Goal: Check status: Check status

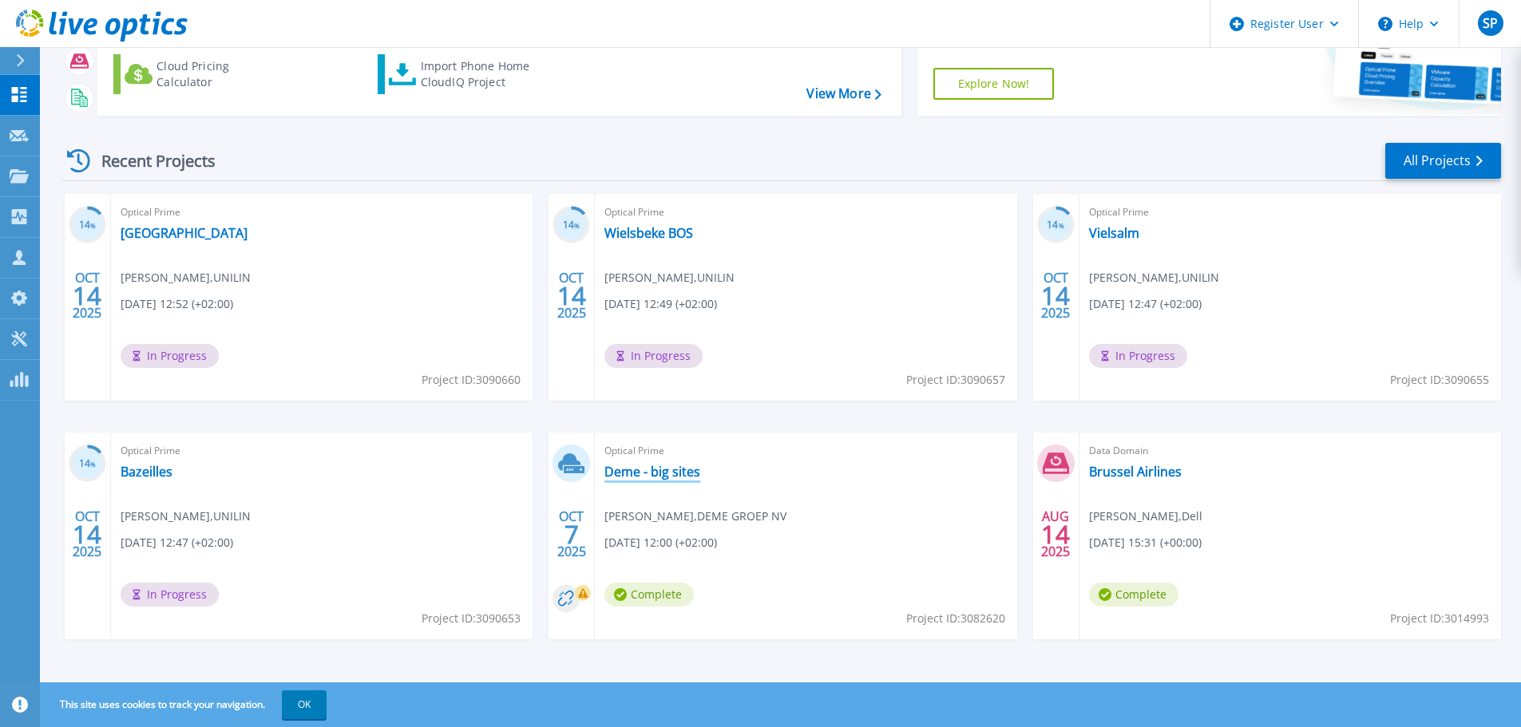
scroll to position [157, 0]
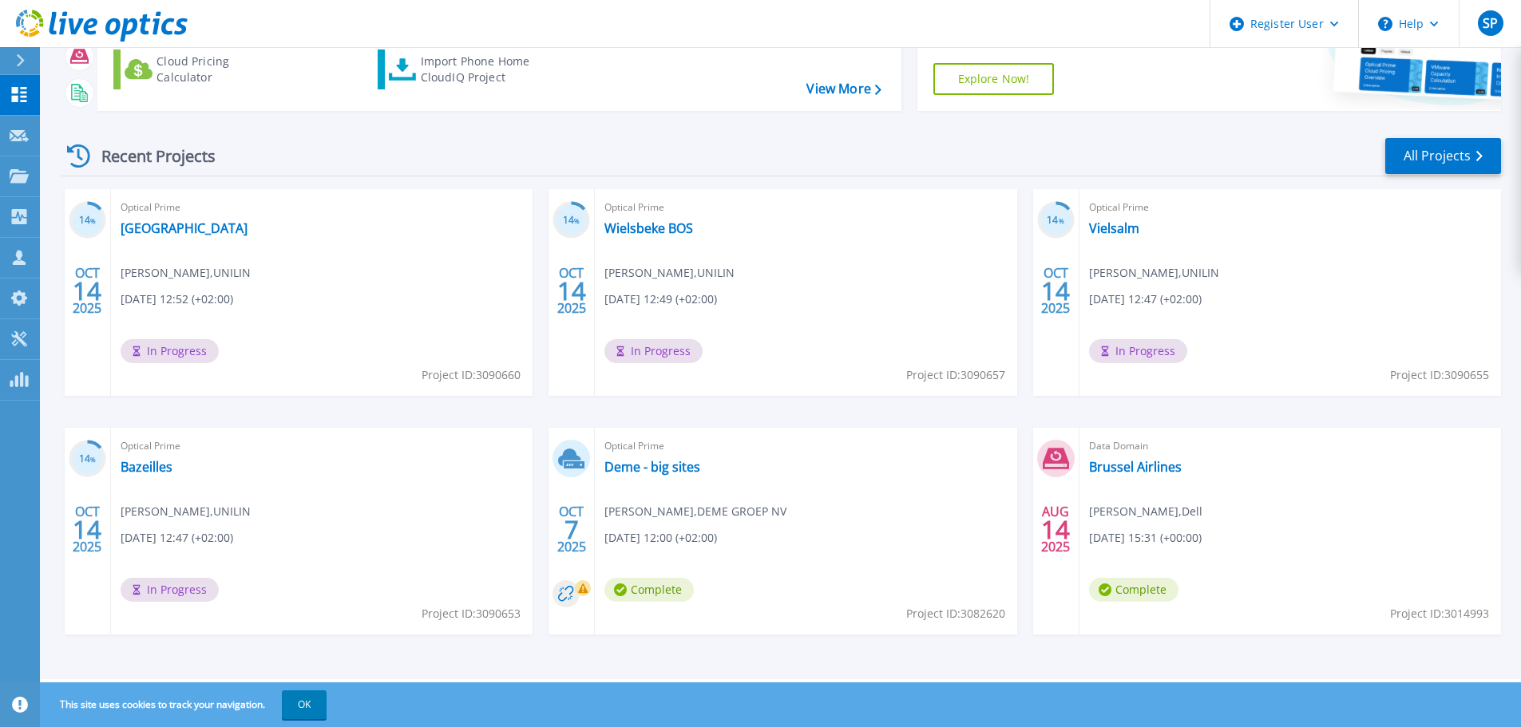
click at [693, 478] on div "Optical Prime Deme - big sites Maarten van Achte , DEME GROEP NV 10/07/2025, 12…" at bounding box center [805, 531] width 421 height 207
click at [683, 467] on link "Deme - big sites" at bounding box center [652, 467] width 96 height 16
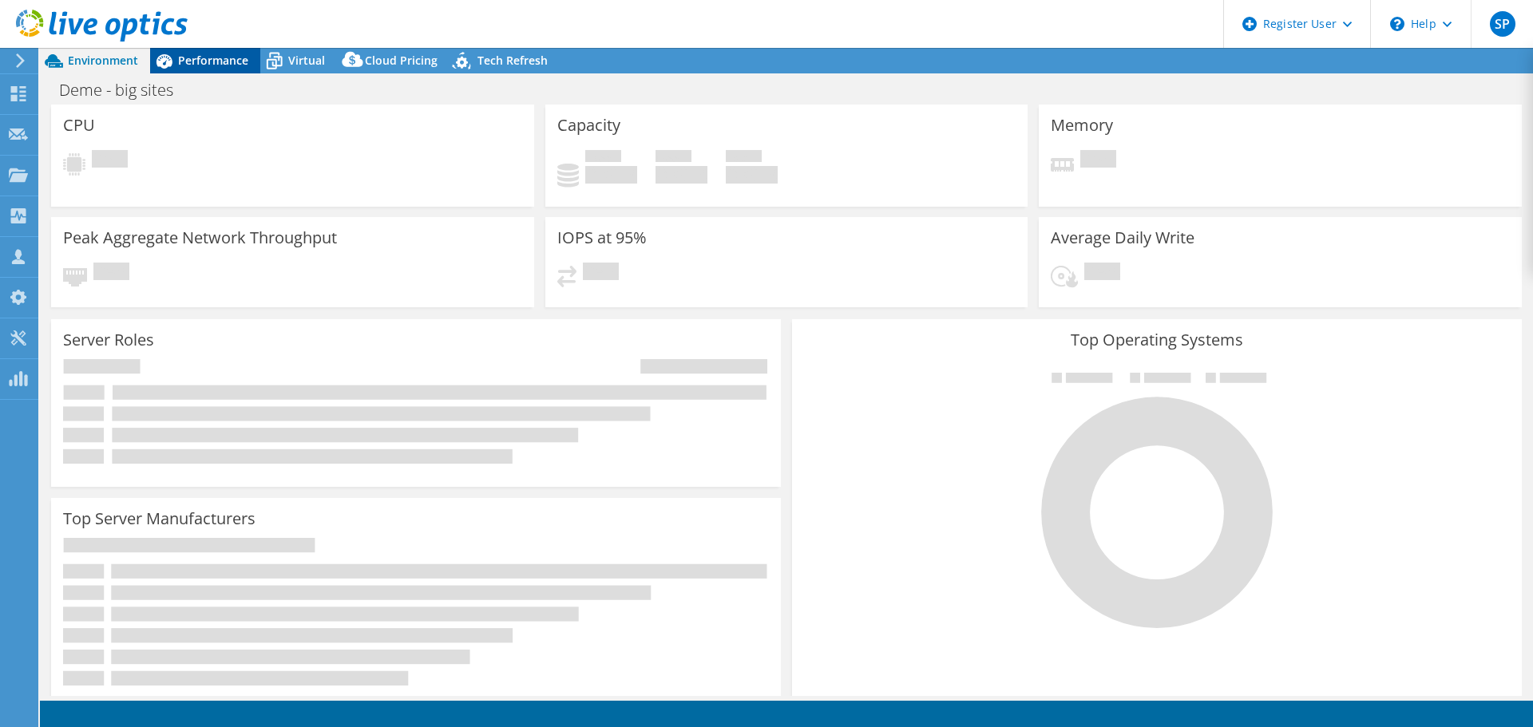
select select "USD"
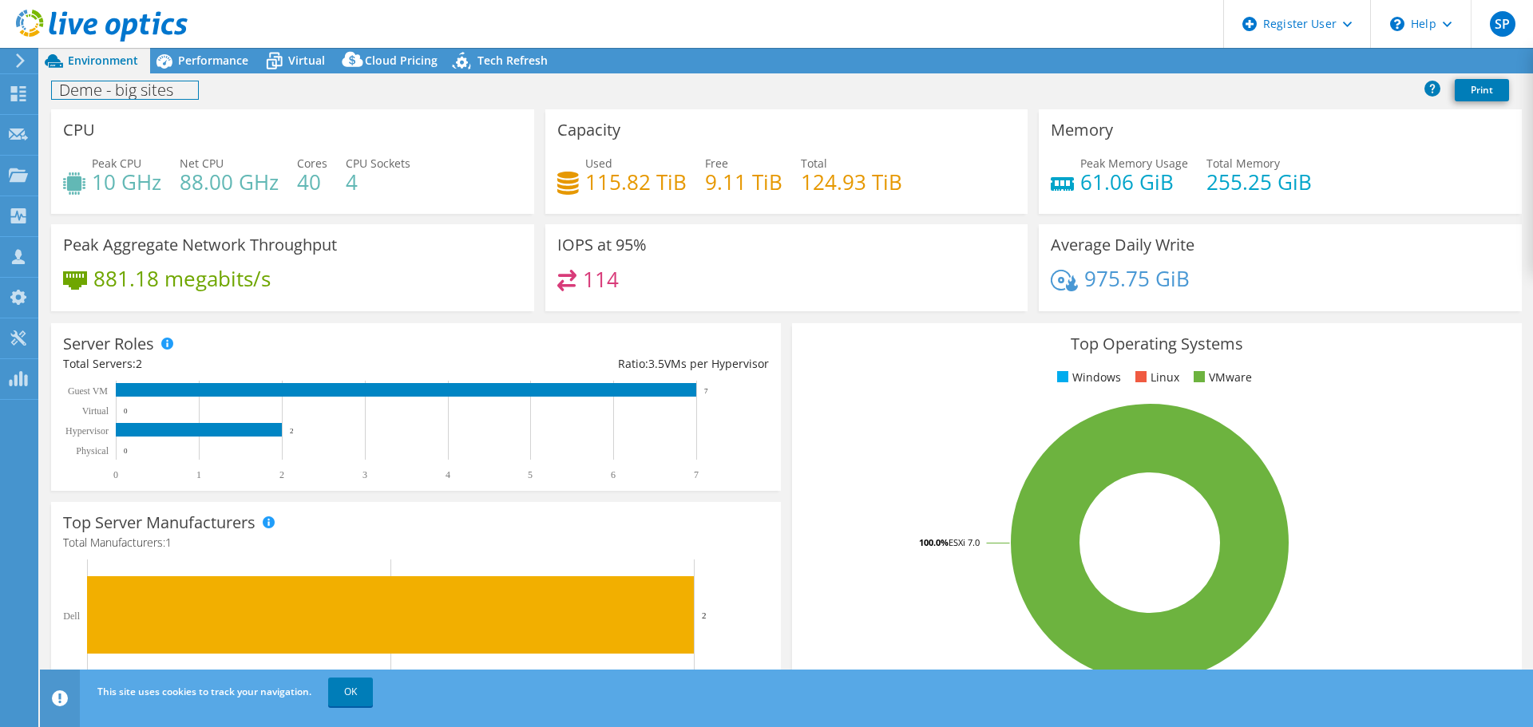
click at [196, 75] on div "Deme - big sites Print" at bounding box center [786, 90] width 1493 height 30
click at [205, 50] on div "Performance" at bounding box center [205, 61] width 110 height 26
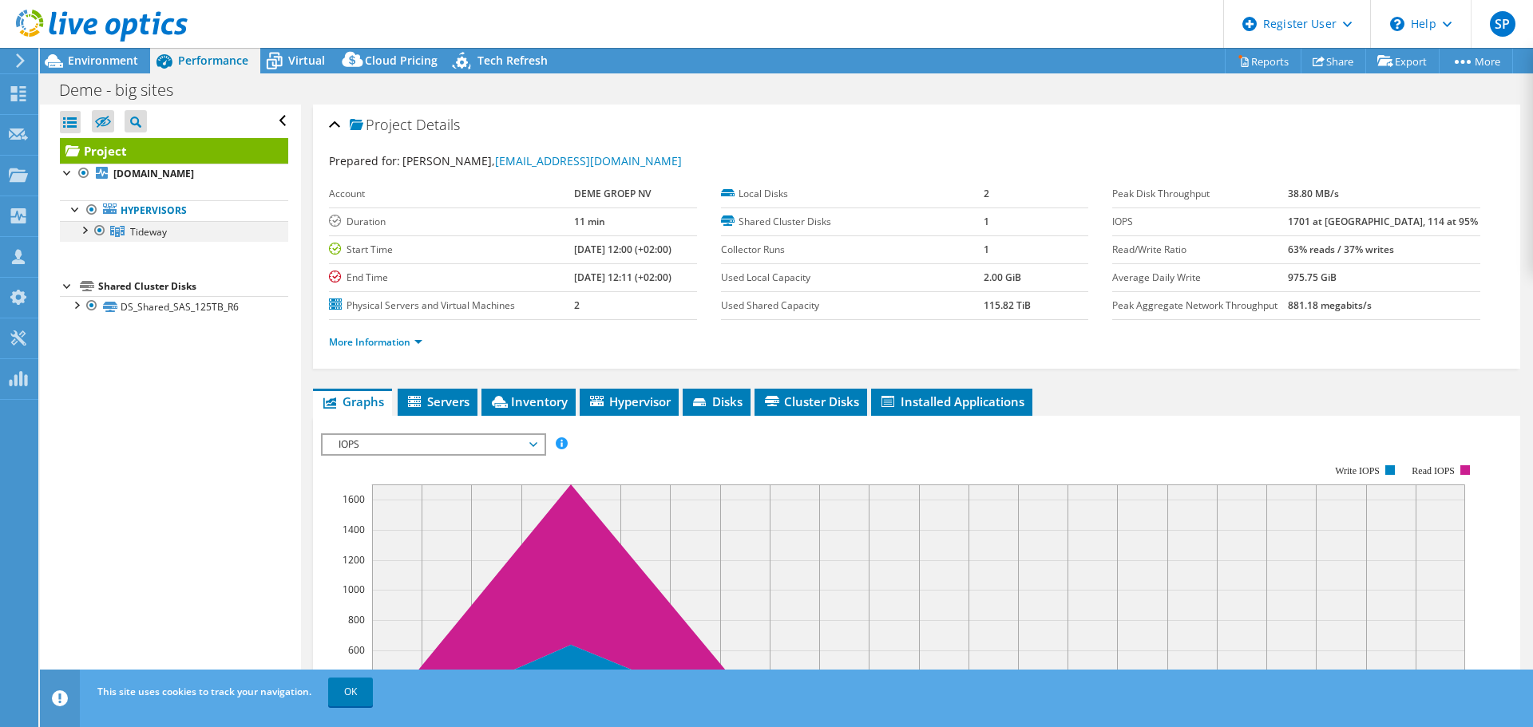
click at [85, 228] on div at bounding box center [84, 229] width 16 height 16
